Goal: Find specific page/section: Find specific page/section

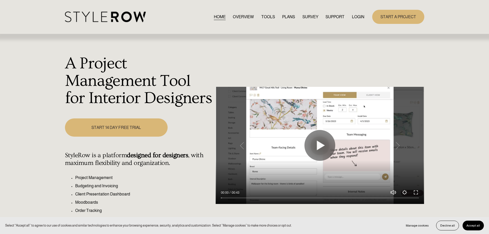
click at [357, 16] on link "LOGIN" at bounding box center [358, 16] width 12 height 7
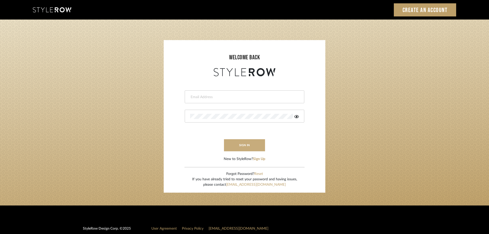
type input "[PERSON_NAME][EMAIL_ADDRESS][DOMAIN_NAME]"
click at [241, 146] on button "sign in" at bounding box center [244, 145] width 41 height 12
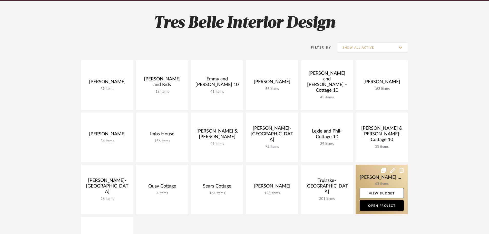
scroll to position [77, 0]
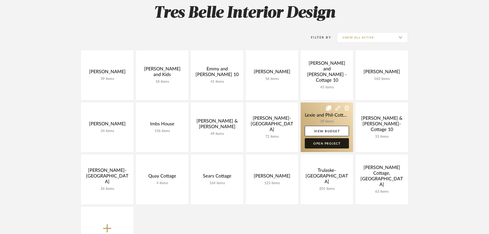
click at [333, 142] on link "Open Project" at bounding box center [327, 143] width 44 height 10
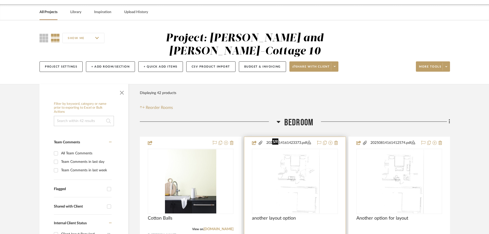
scroll to position [26, 0]
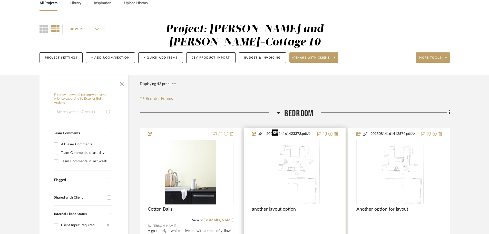
click at [289, 147] on img "0" at bounding box center [295, 172] width 50 height 64
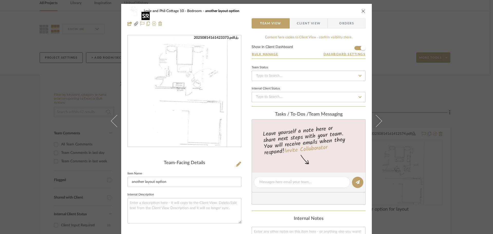
click at [177, 93] on img "0" at bounding box center [184, 90] width 86 height 111
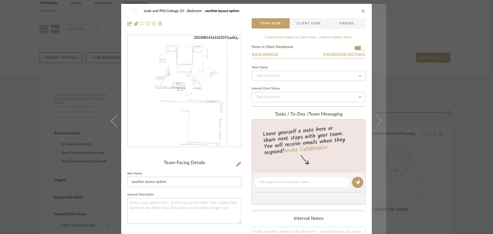
click at [378, 116] on button at bounding box center [379, 121] width 14 height 234
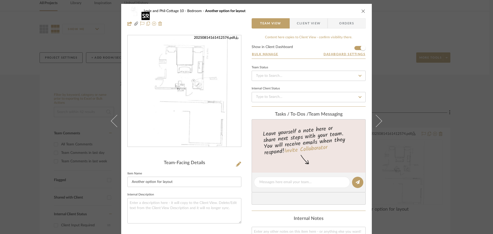
click at [203, 77] on img "0" at bounding box center [184, 90] width 86 height 111
click at [361, 11] on icon "close" at bounding box center [363, 11] width 4 height 4
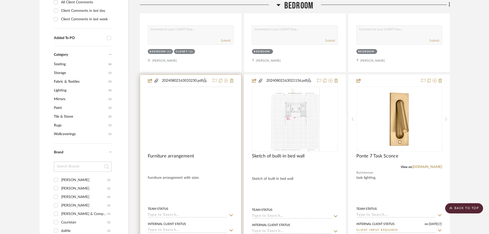
scroll to position [308, 0]
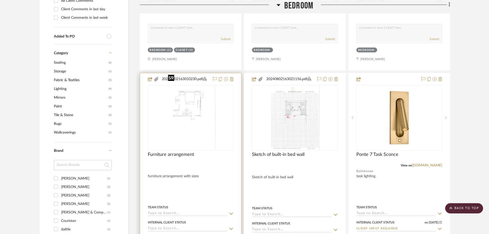
click at [183, 98] on img "0" at bounding box center [191, 118] width 50 height 64
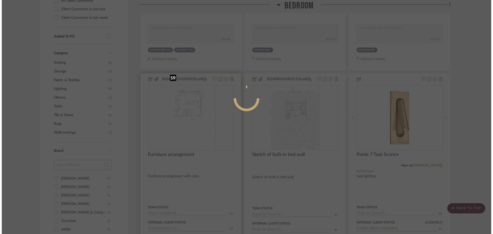
scroll to position [0, 0]
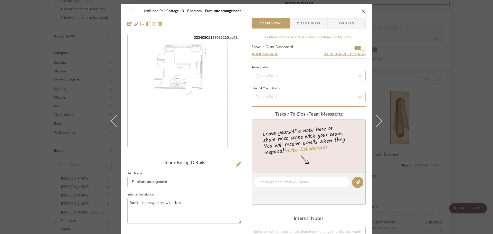
click at [200, 82] on img "0" at bounding box center [184, 90] width 86 height 111
